Goal: Find specific page/section: Find specific page/section

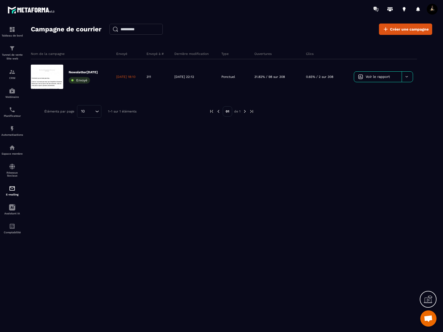
scroll to position [216, 0]
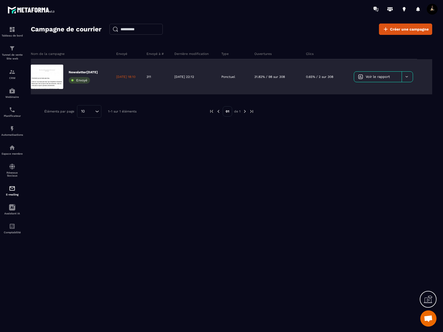
click at [86, 71] on p "Newsletter[DATE]" at bounding box center [83, 72] width 29 height 4
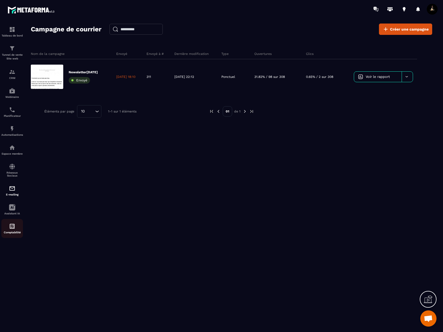
click at [11, 229] on img at bounding box center [12, 226] width 6 height 6
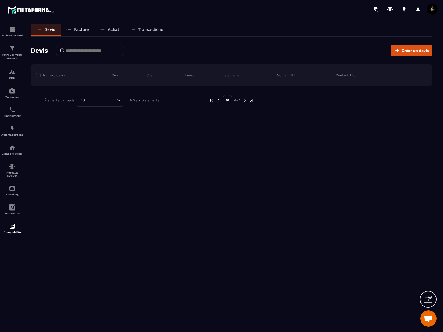
click at [89, 32] on link "Facture" at bounding box center [78, 29] width 34 height 13
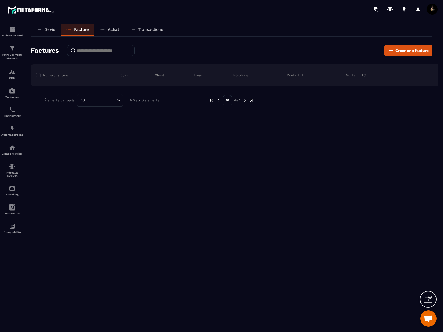
click at [153, 34] on div "Transactions" at bounding box center [147, 29] width 44 height 13
click at [144, 29] on p "Transactions" at bounding box center [150, 29] width 25 height 5
click at [113, 28] on p "Achat" at bounding box center [113, 29] width 11 height 5
